Goal: Navigation & Orientation: Find specific page/section

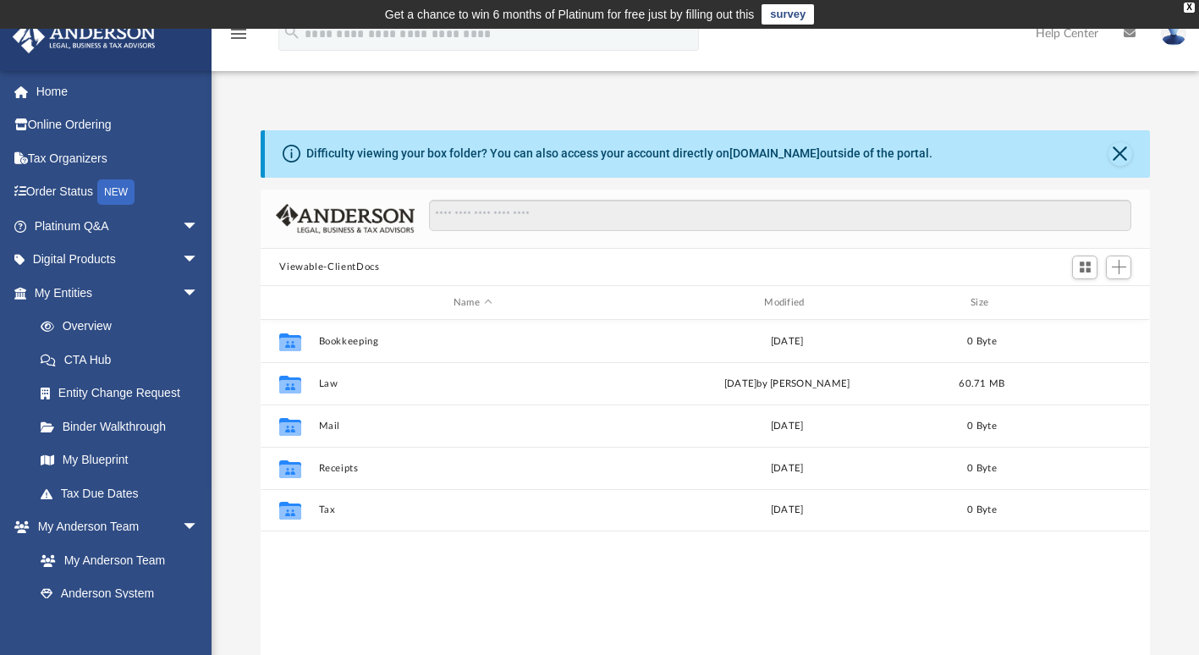
scroll to position [372, 876]
click at [332, 263] on button "Viewable-ClientDocs" at bounding box center [329, 267] width 100 height 15
click at [1121, 154] on button "Close" at bounding box center [1121, 154] width 24 height 24
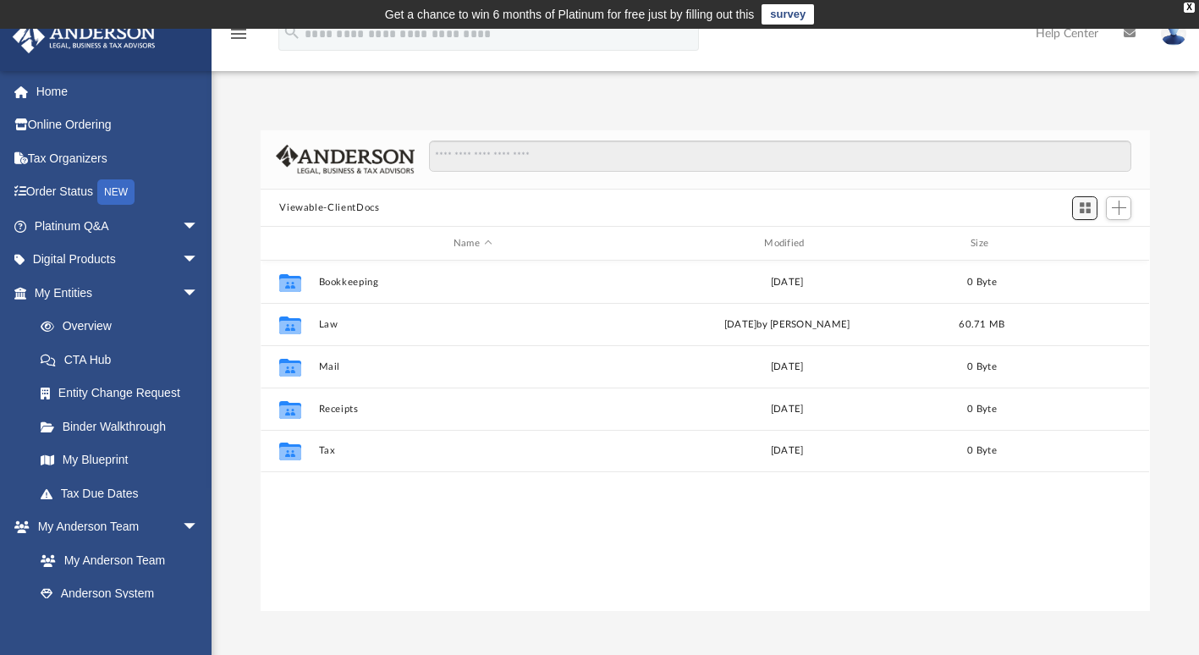
click at [1082, 210] on span "Switch to Grid View" at bounding box center [1085, 208] width 14 height 14
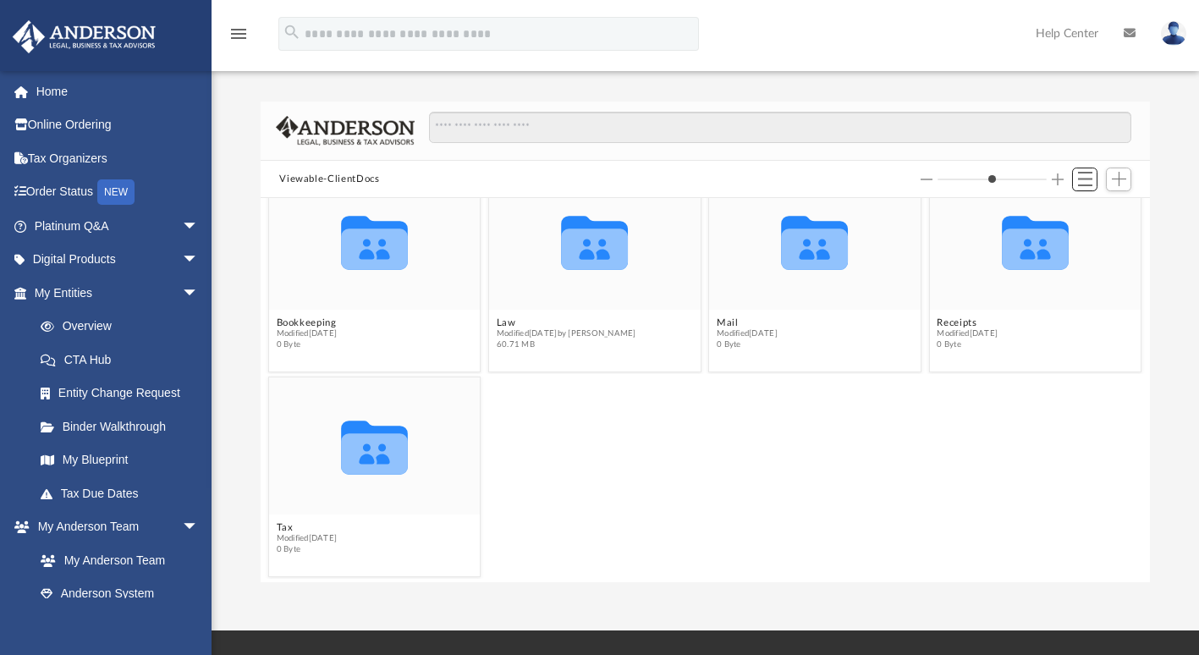
scroll to position [39, 0]
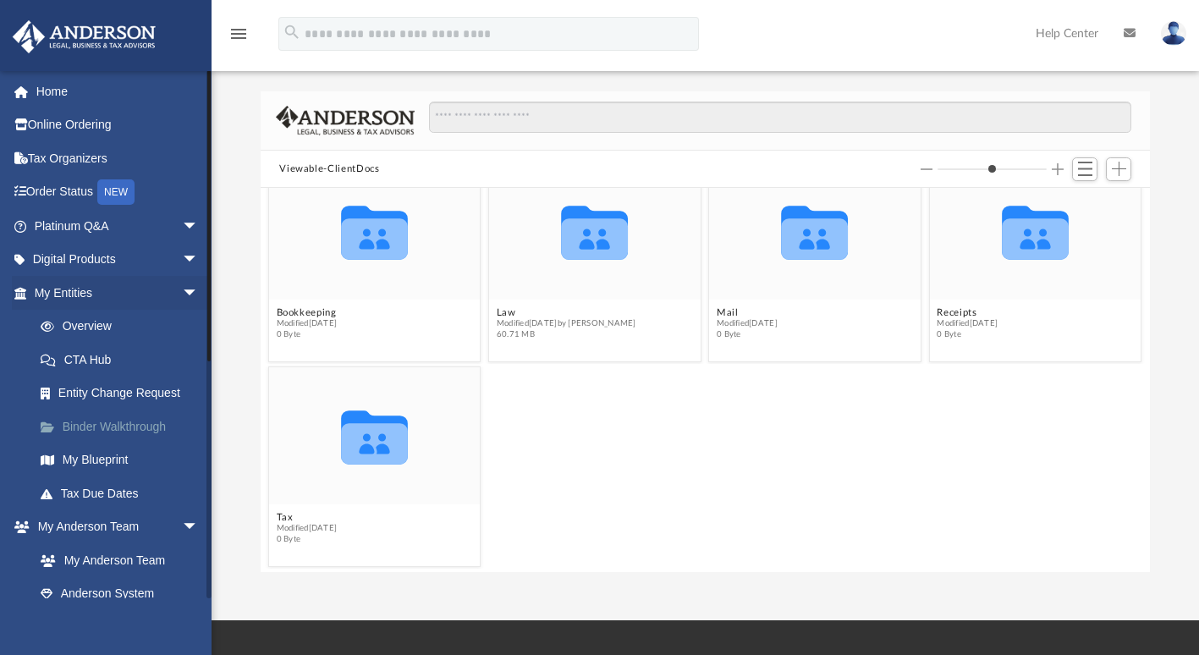
click at [86, 419] on link "Binder Walkthrough" at bounding box center [124, 427] width 201 height 34
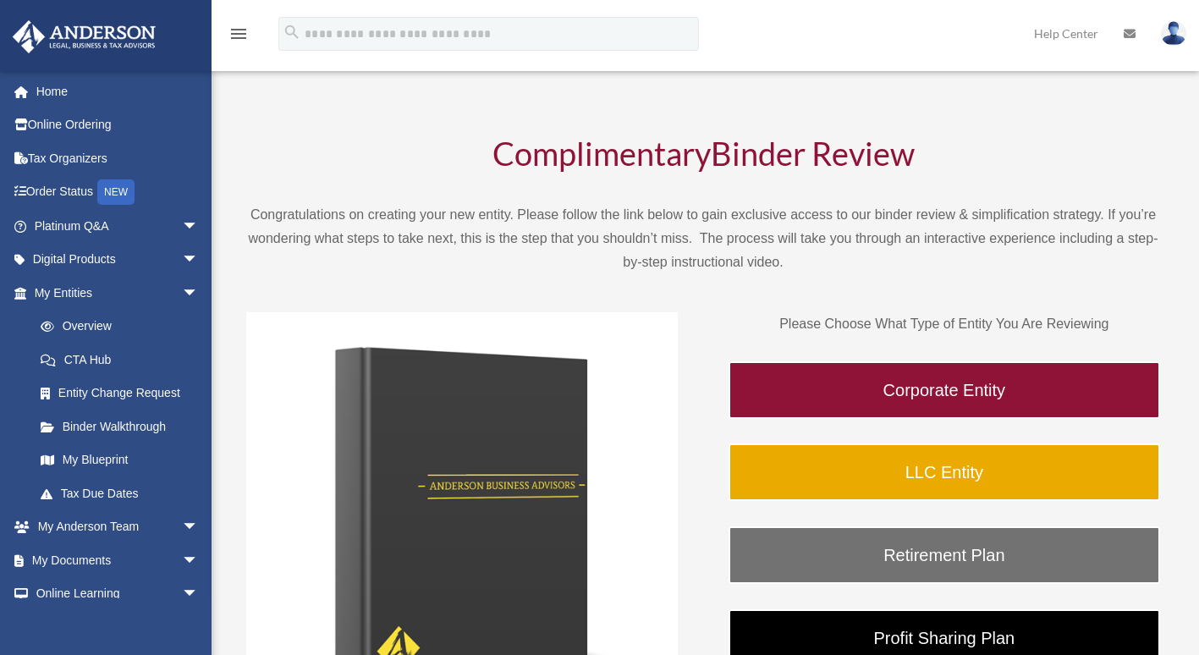
scroll to position [43, 0]
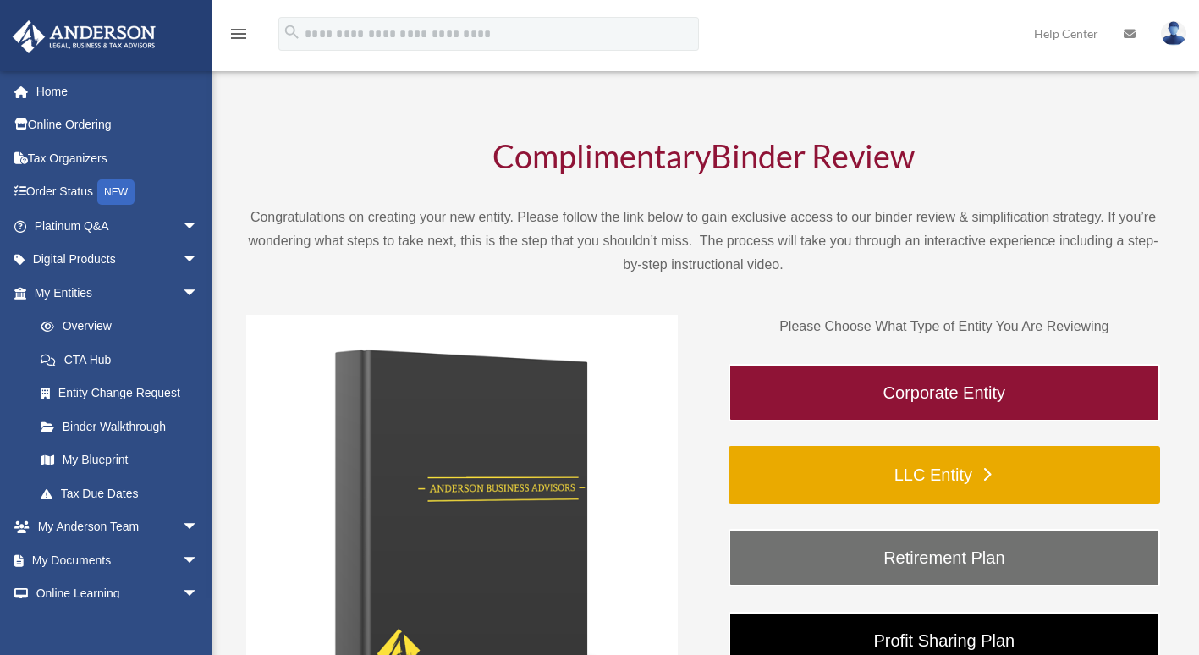
click at [1156, 501] on link "LLC Entity" at bounding box center [945, 475] width 432 height 58
click at [1134, 495] on link "LLC Entity" at bounding box center [945, 475] width 432 height 58
click at [86, 419] on link "Binder Walkthrough" at bounding box center [120, 427] width 192 height 34
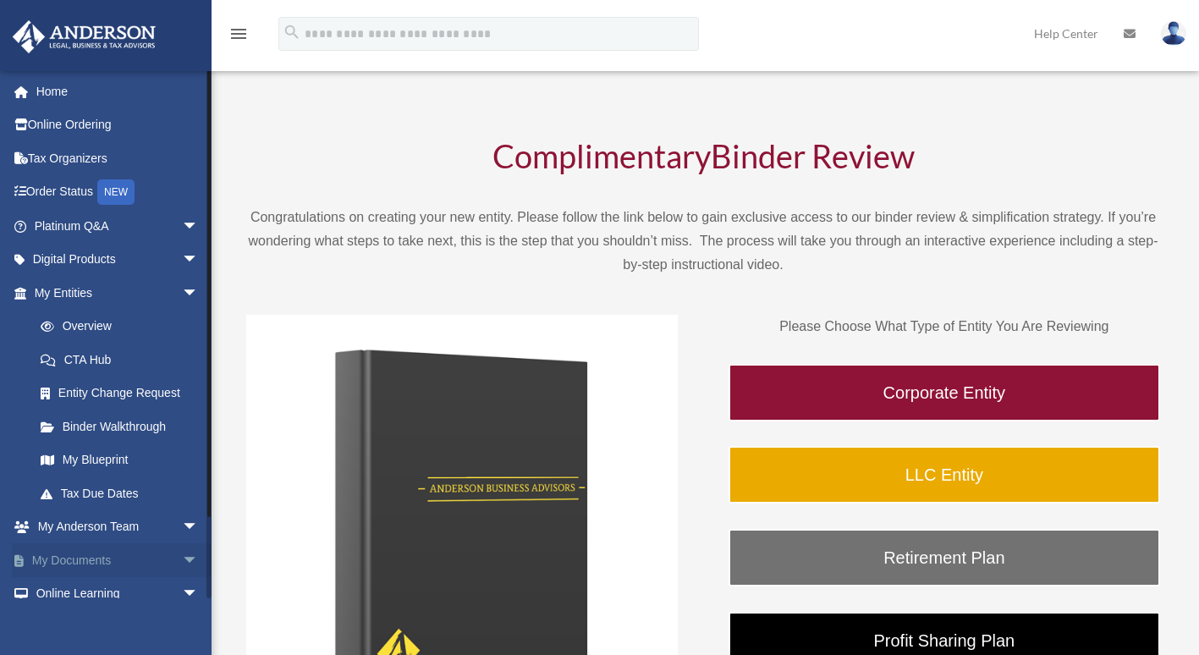
click at [69, 546] on link "My Documents arrow_drop_down" at bounding box center [118, 560] width 212 height 34
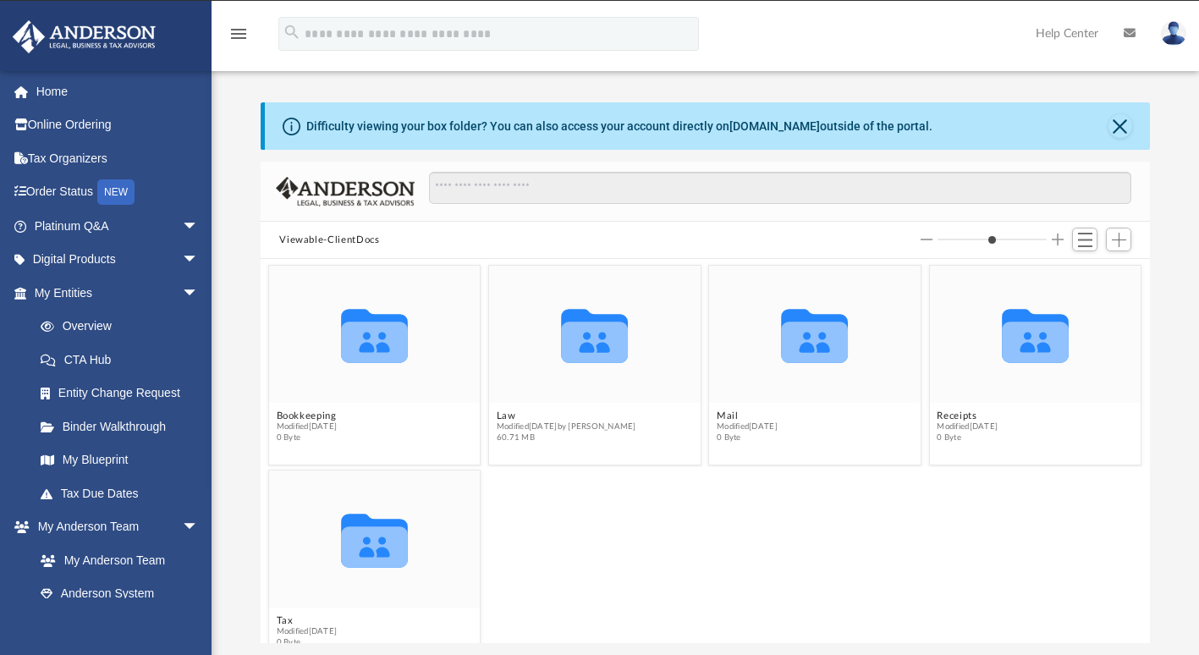
scroll to position [372, 876]
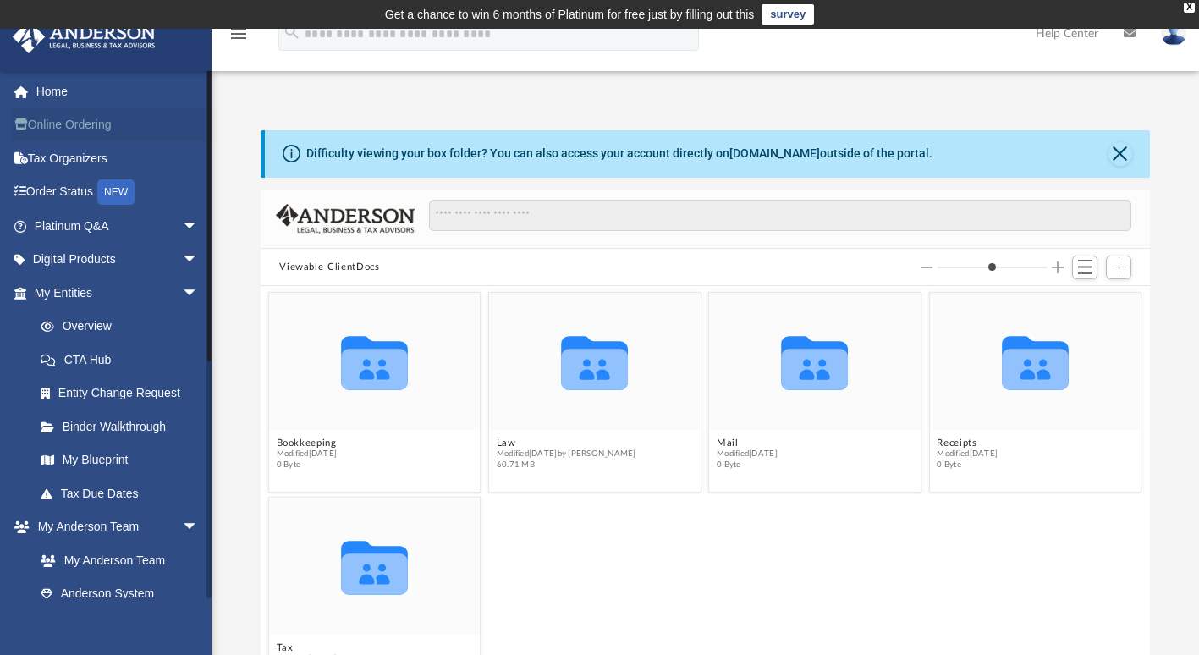
click at [77, 112] on link "Online Ordering" at bounding box center [118, 125] width 212 height 34
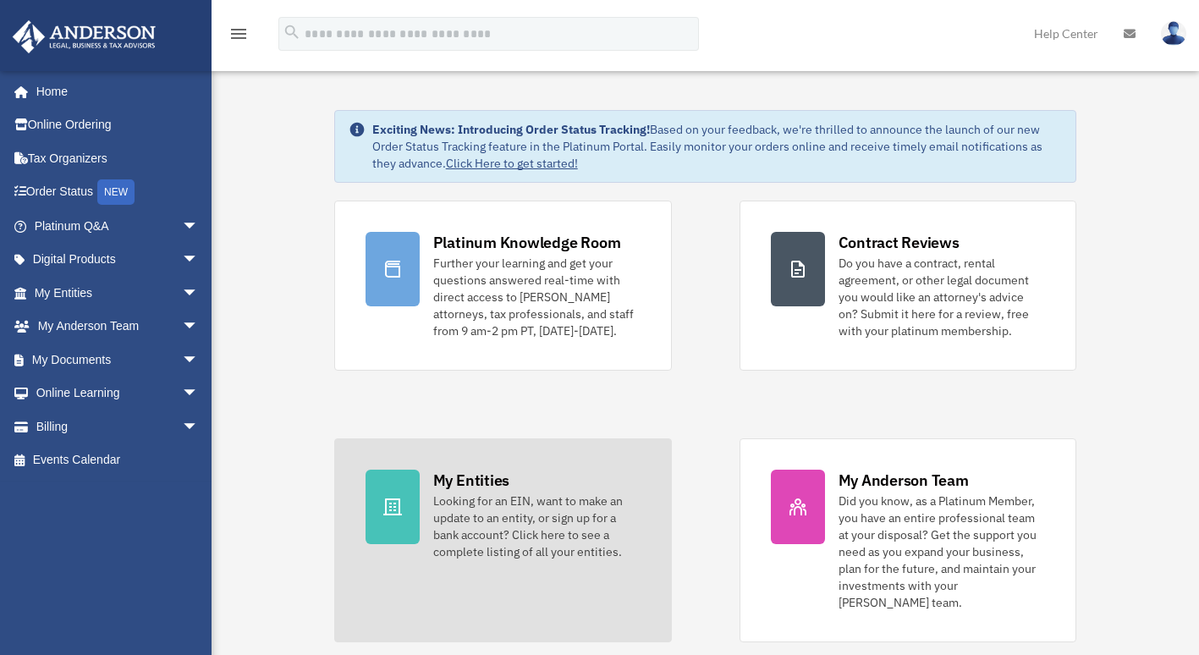
scroll to position [29, 0]
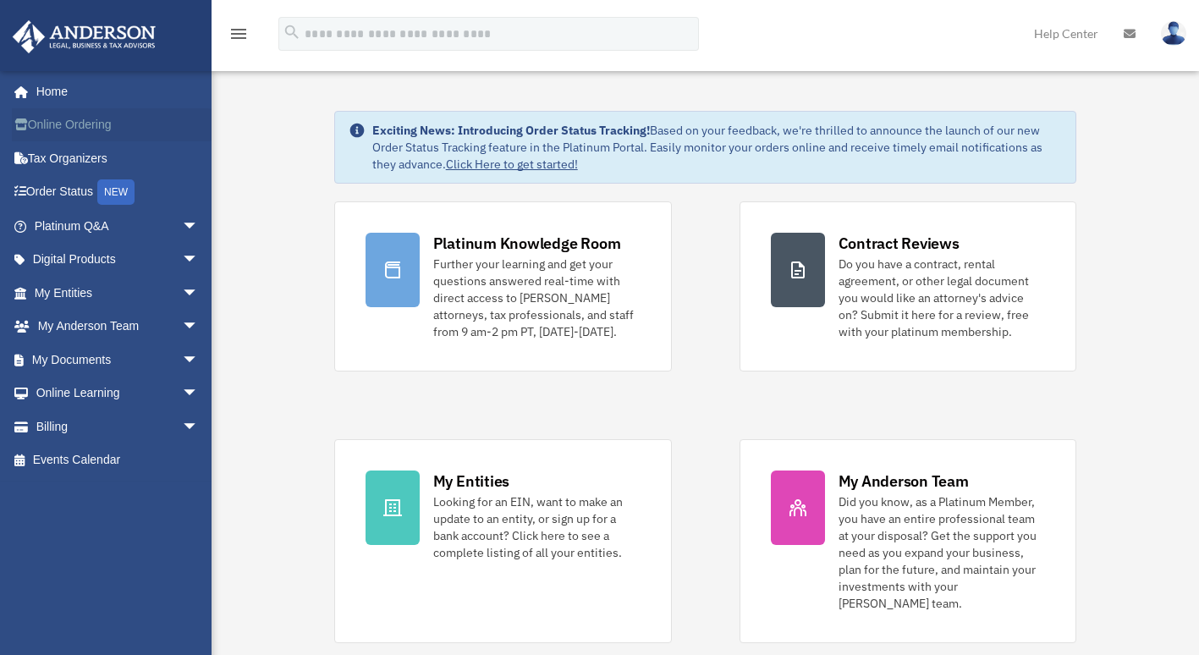
click at [74, 113] on link "Online Ordering" at bounding box center [118, 125] width 212 height 34
